Goal: Register for event/course

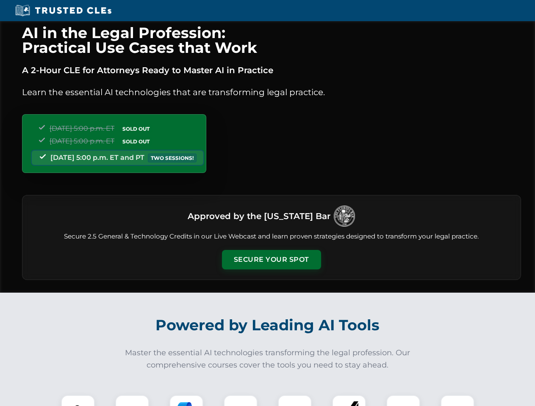
click at [271, 260] on button "Secure Your Spot" at bounding box center [271, 259] width 99 height 19
click at [78, 401] on img at bounding box center [78, 412] width 25 height 25
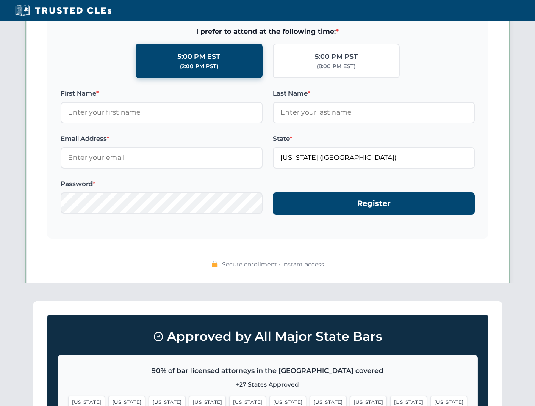
click at [310, 401] on span "[US_STATE]" at bounding box center [328, 402] width 37 height 12
click at [390, 401] on span "[US_STATE]" at bounding box center [408, 402] width 37 height 12
